Goal: Find specific page/section: Find specific page/section

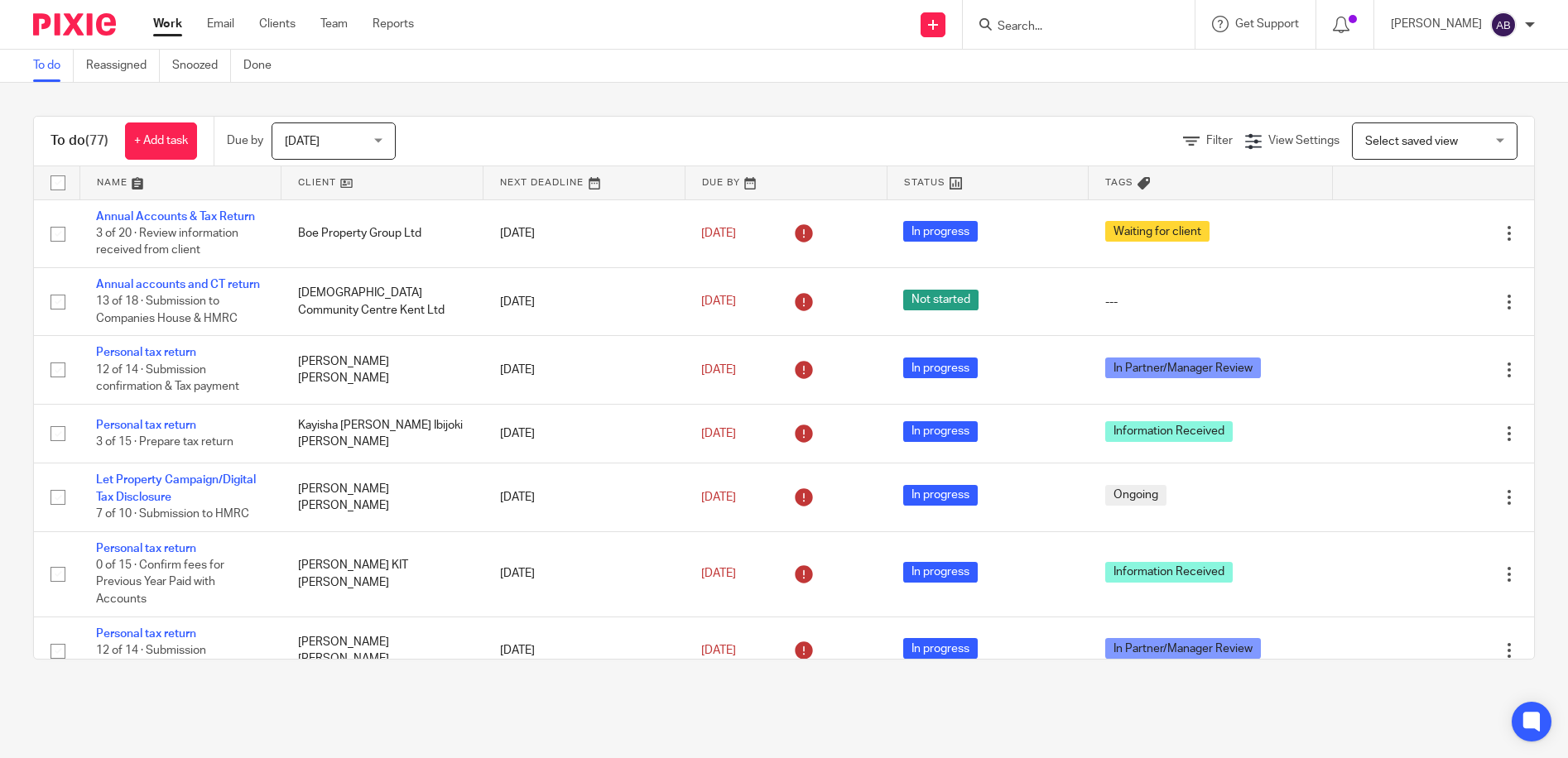
click at [1063, 25] on input "Search" at bounding box center [1070, 28] width 149 height 15
type input "BOE"
click at [1102, 75] on link at bounding box center [1132, 71] width 280 height 38
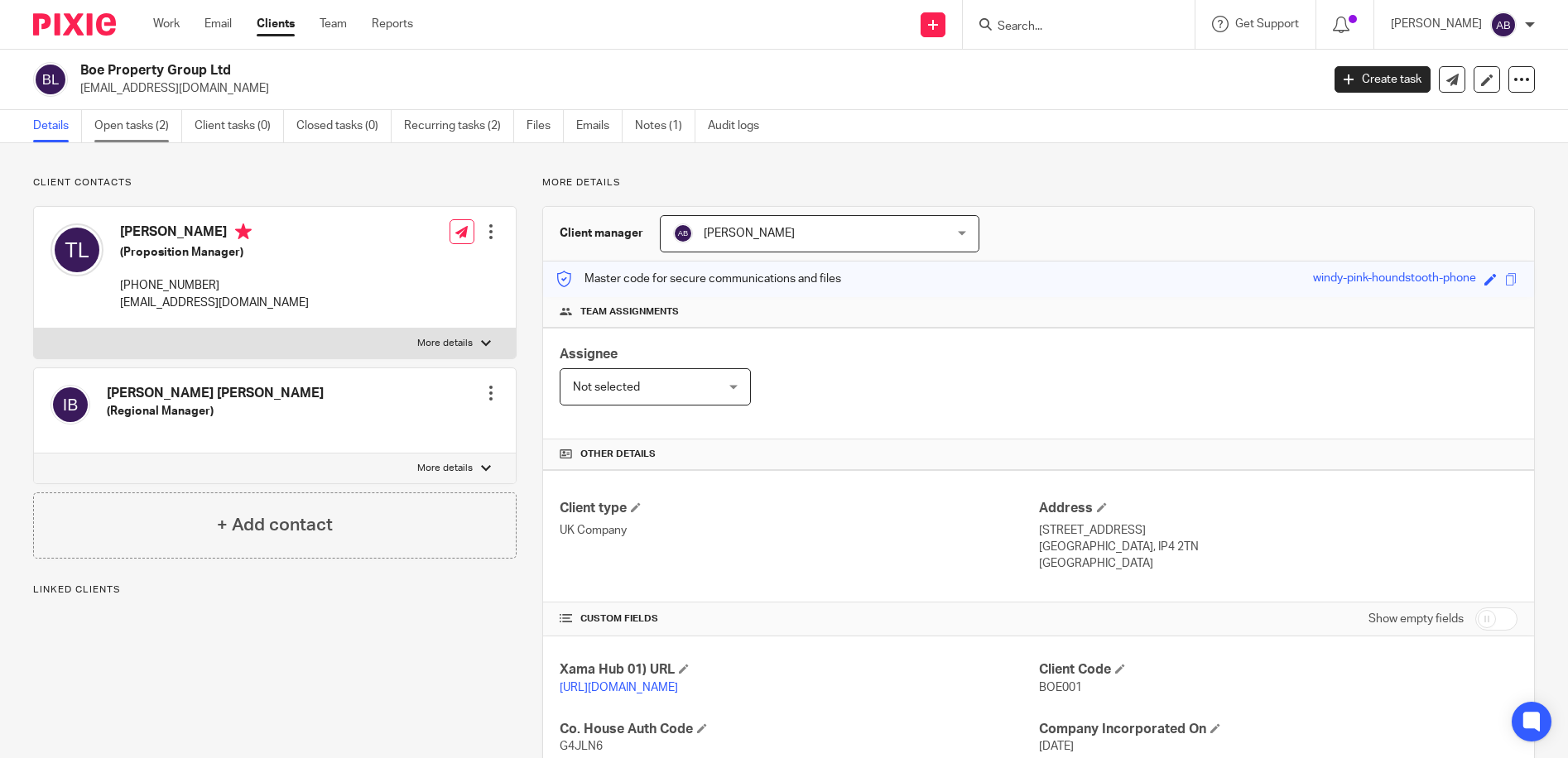
click at [156, 127] on link "Open tasks (2)" at bounding box center [138, 126] width 88 height 32
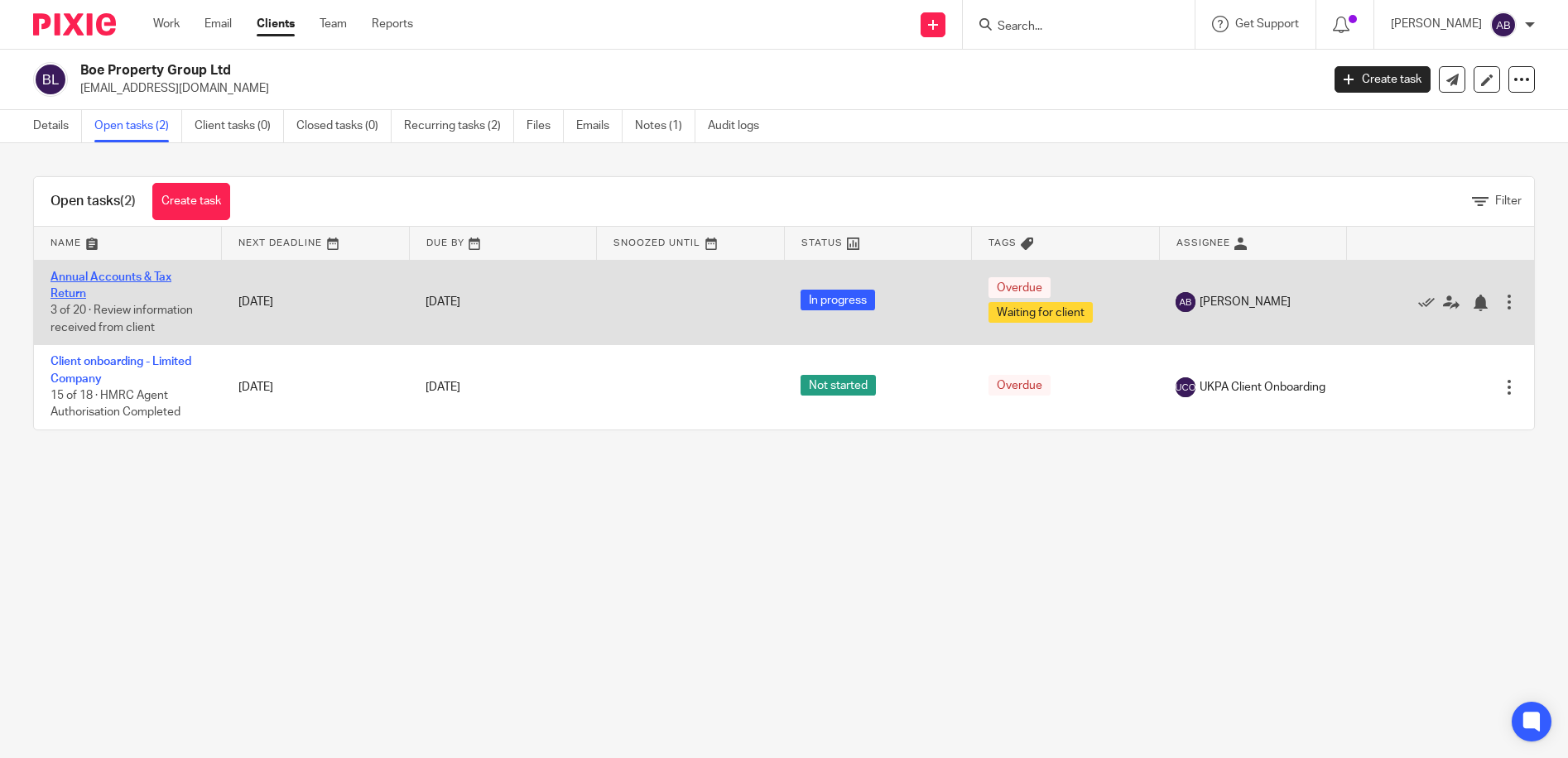
click at [76, 274] on link "Annual Accounts & Tax Return" at bounding box center [111, 285] width 121 height 29
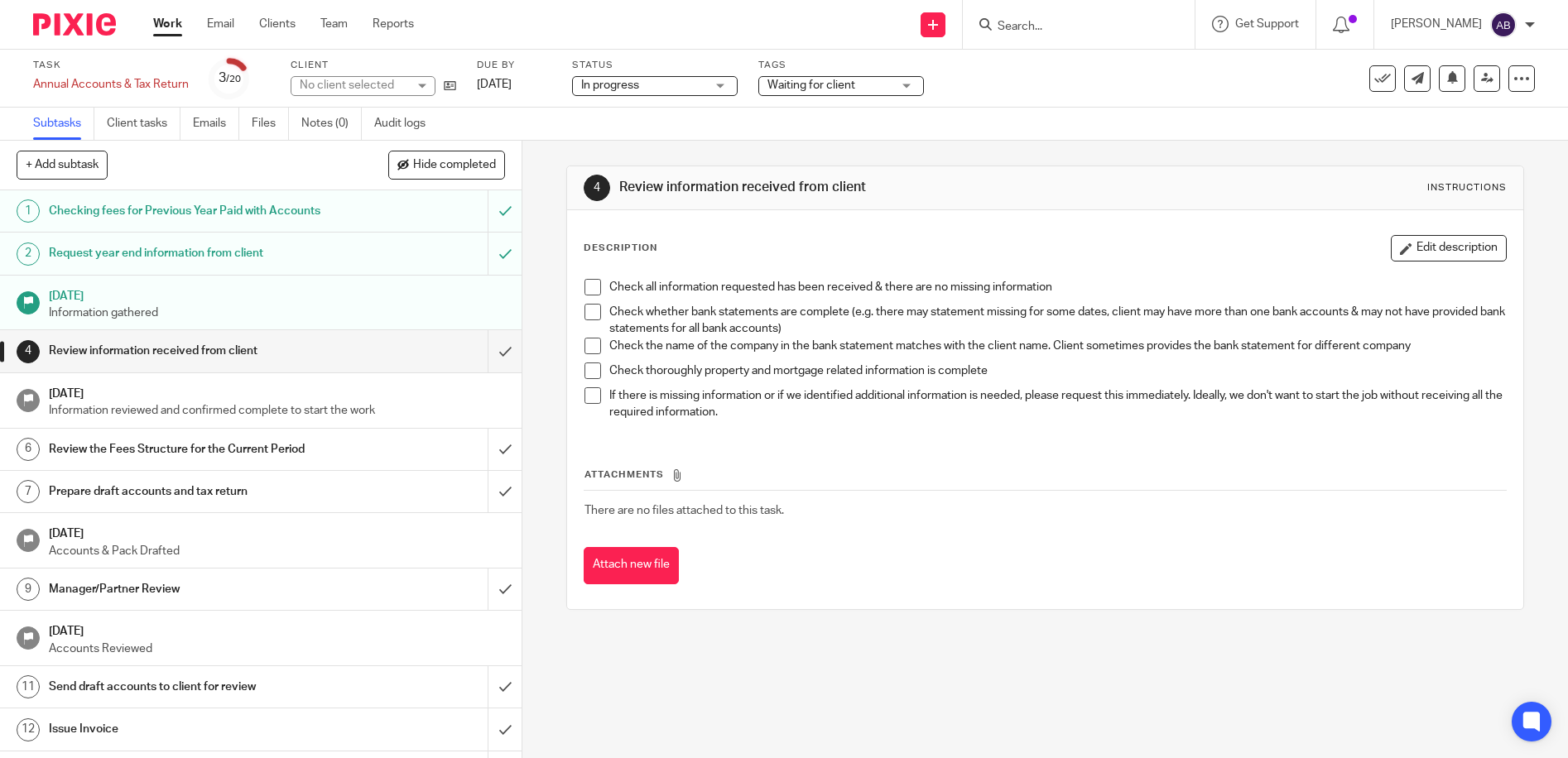
click at [194, 265] on h1 "Request year end information from client" at bounding box center [189, 254] width 281 height 25
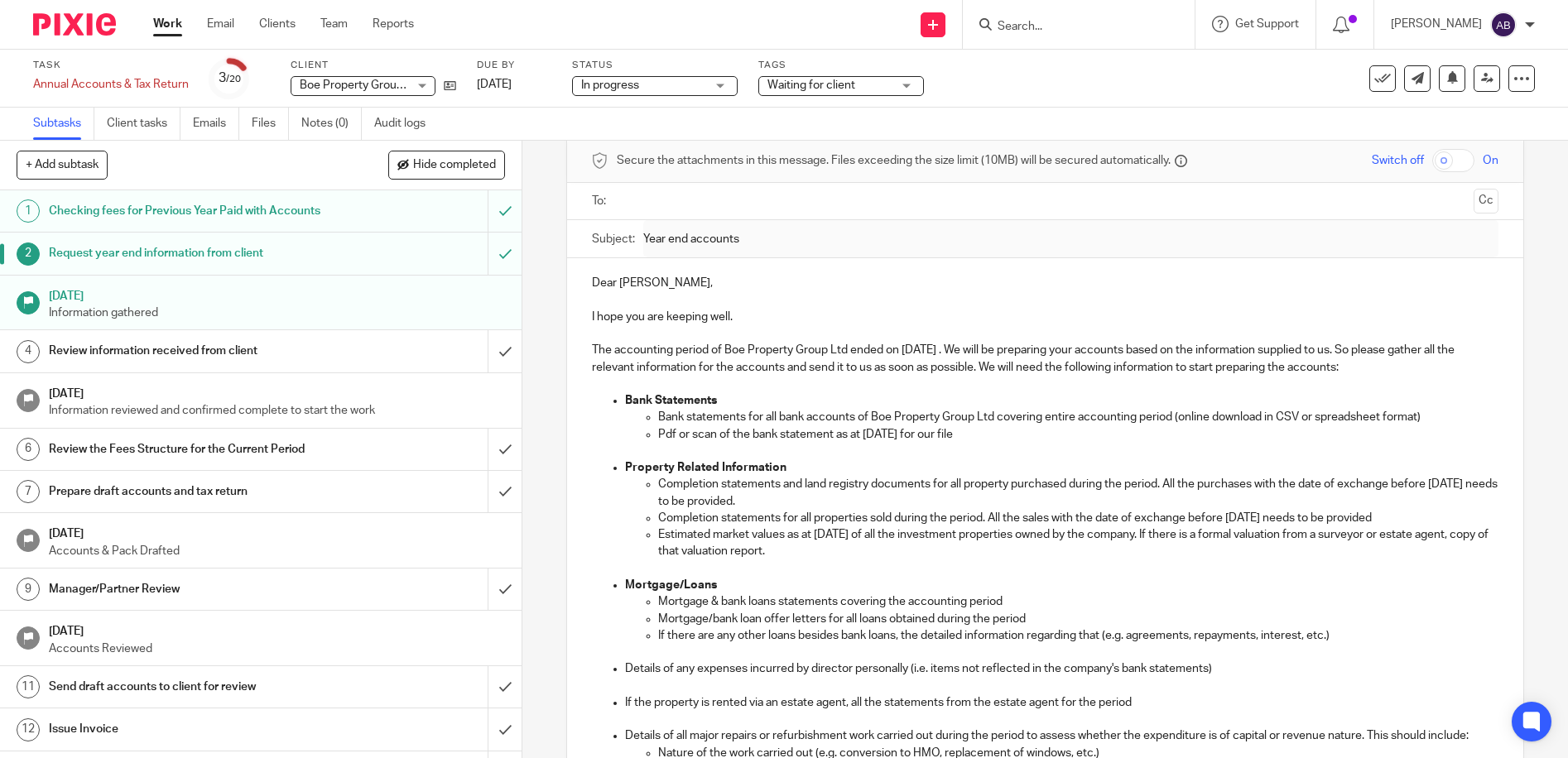
scroll to position [165, 0]
